Goal: Task Accomplishment & Management: Use online tool/utility

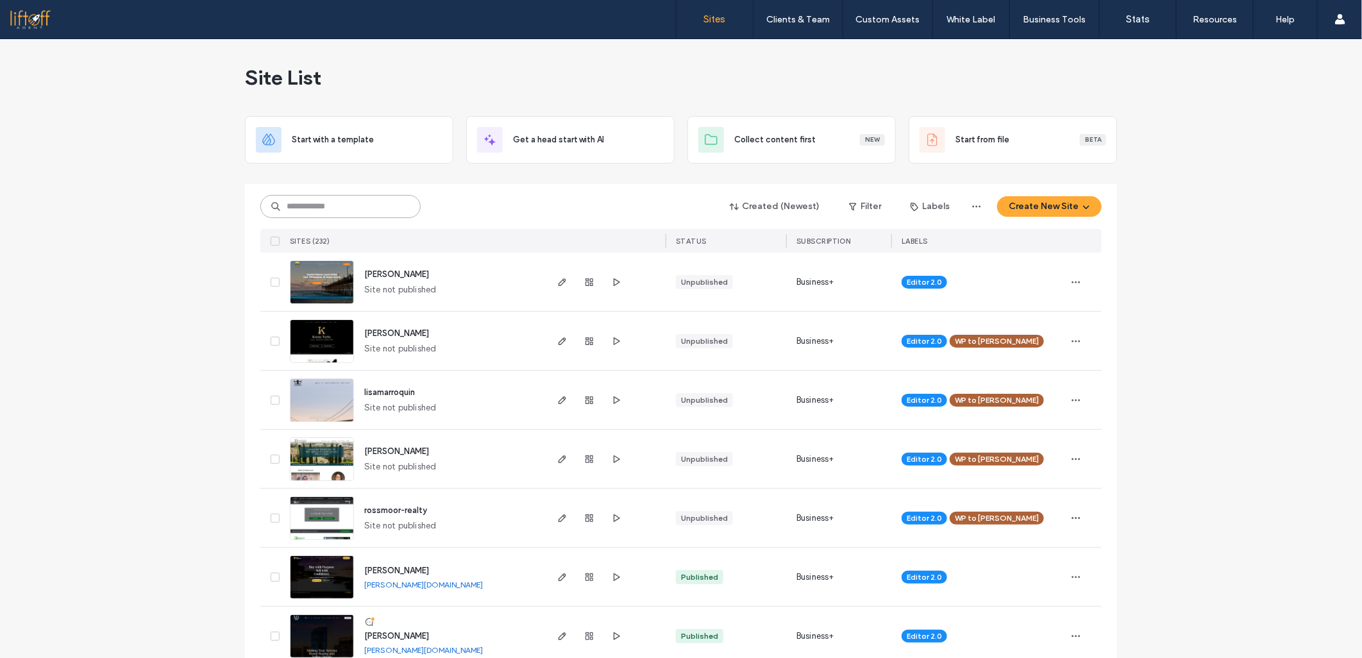
click at [372, 206] on input at bounding box center [340, 206] width 160 height 23
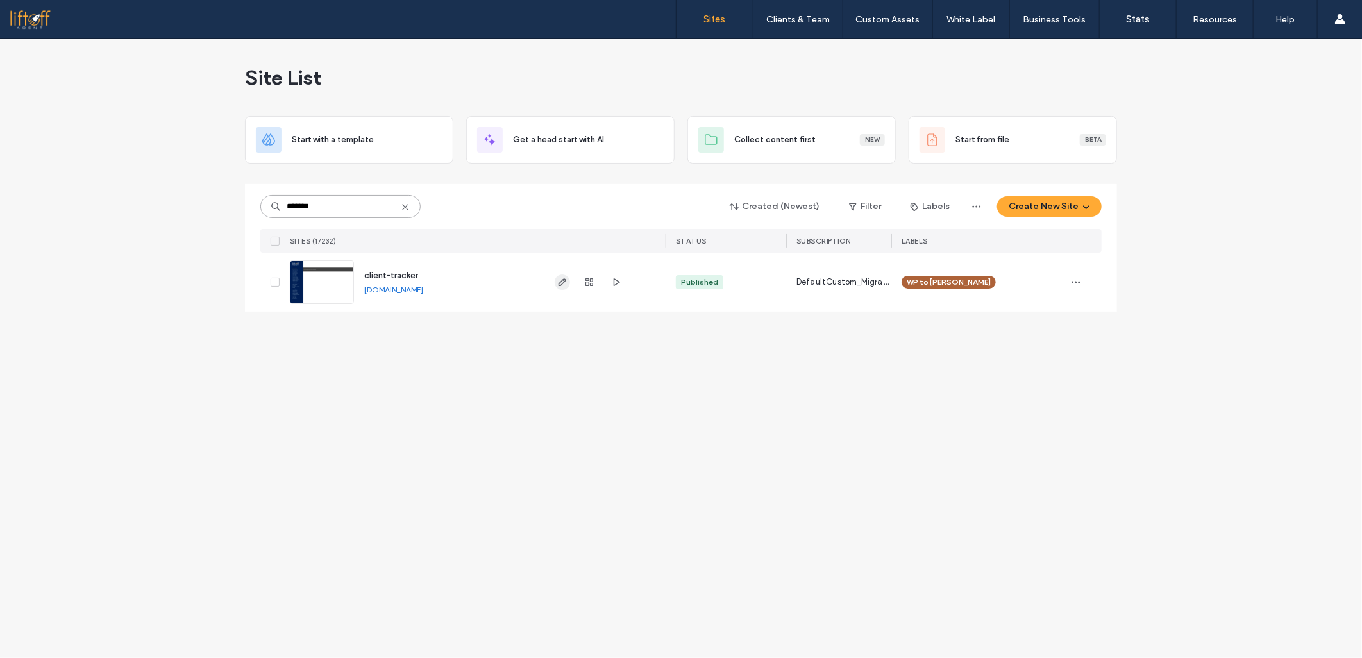
type input "*******"
click at [563, 285] on icon "button" at bounding box center [562, 282] width 10 height 10
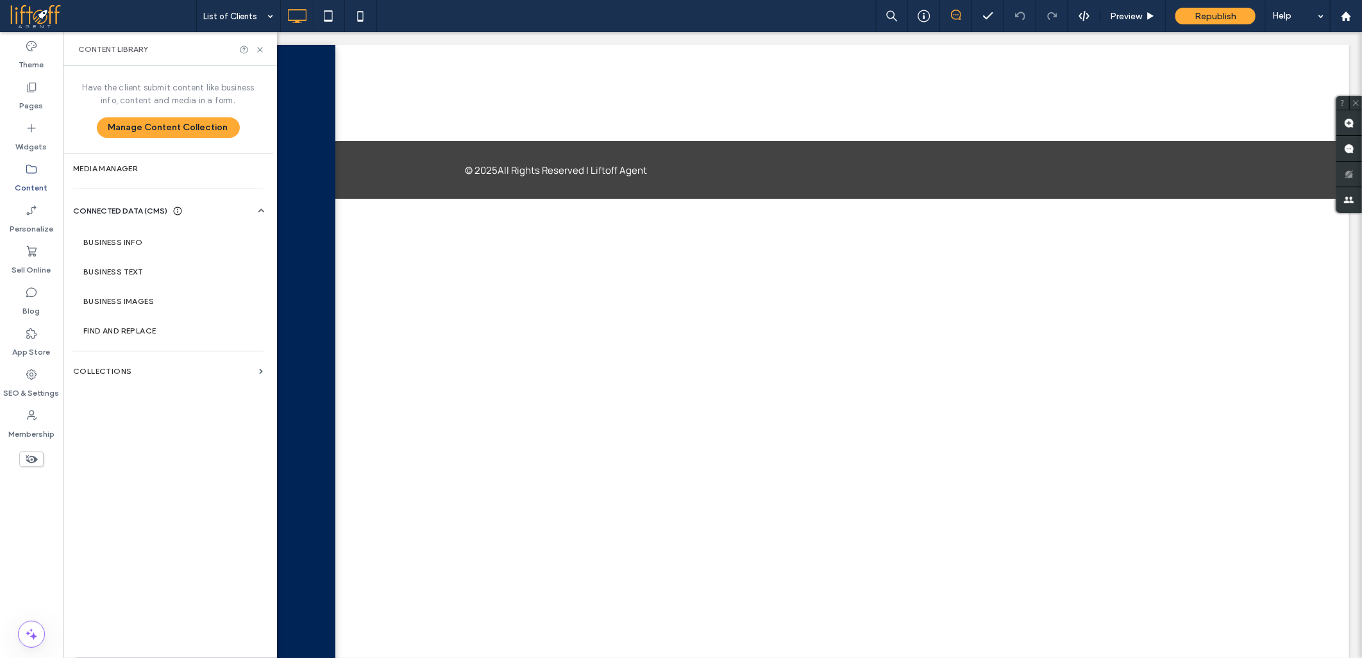
click at [22, 177] on label "Content" at bounding box center [31, 185] width 33 height 18
